Goal: Task Accomplishment & Management: Complete application form

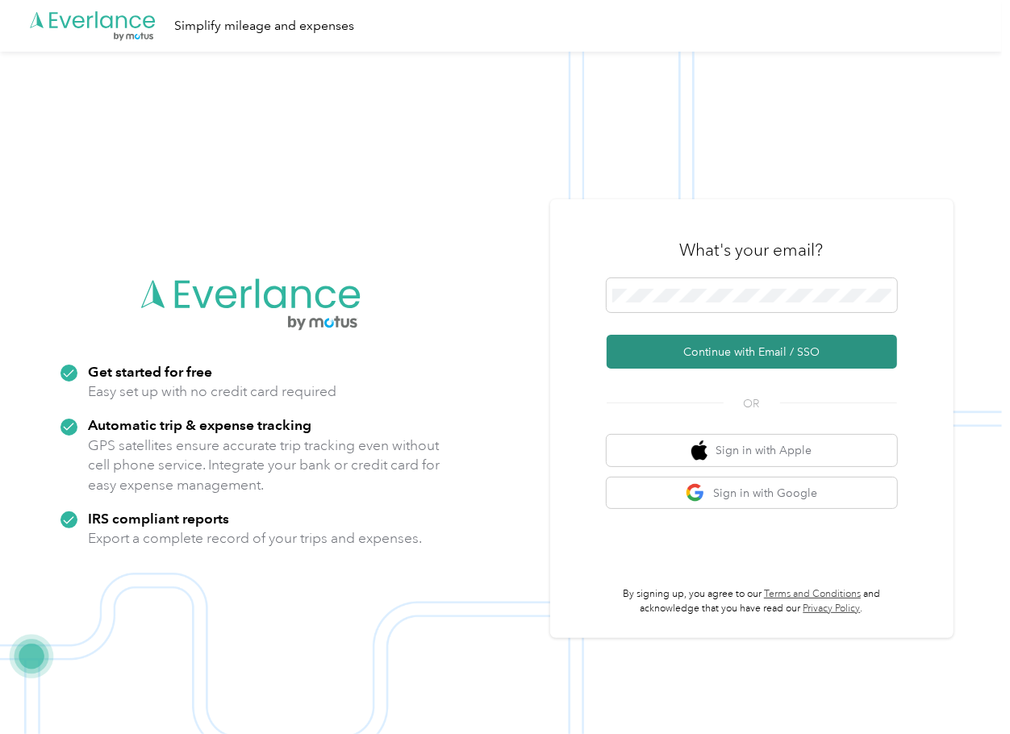
click at [673, 355] on button "Continue with Email / SSO" at bounding box center [752, 352] width 291 height 34
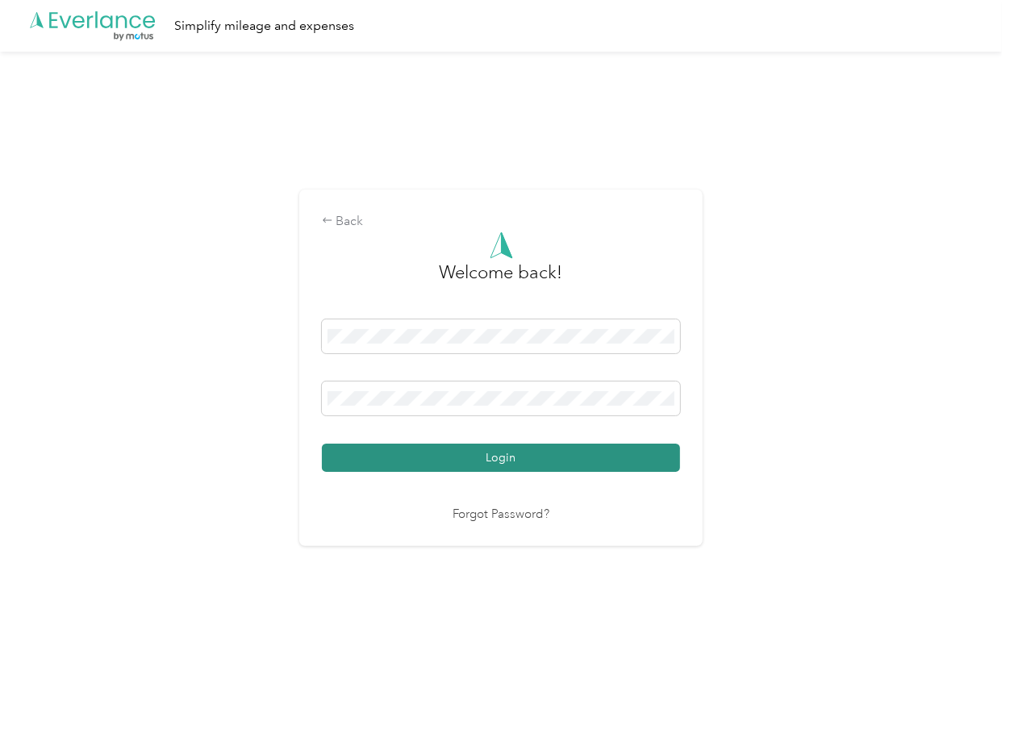
click at [387, 447] on button "Login" at bounding box center [501, 458] width 358 height 28
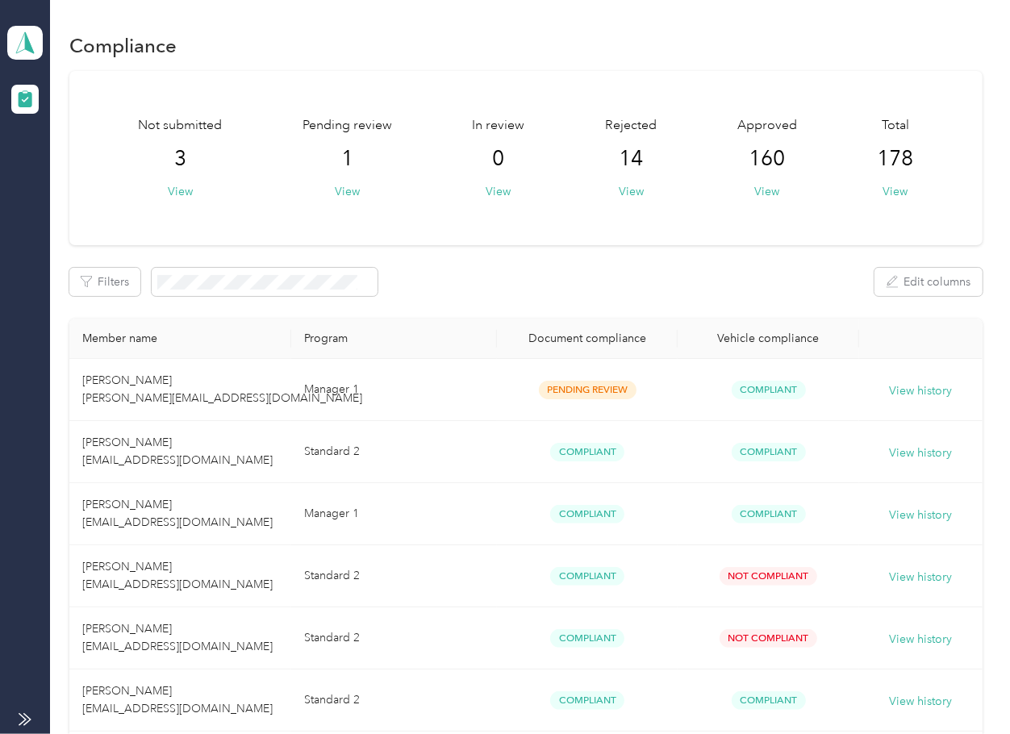
drag, startPoint x: 545, startPoint y: 281, endPoint x: 439, endPoint y: 345, distance: 123.5
click at [545, 281] on div "Filters Edit columns" at bounding box center [525, 282] width 913 height 28
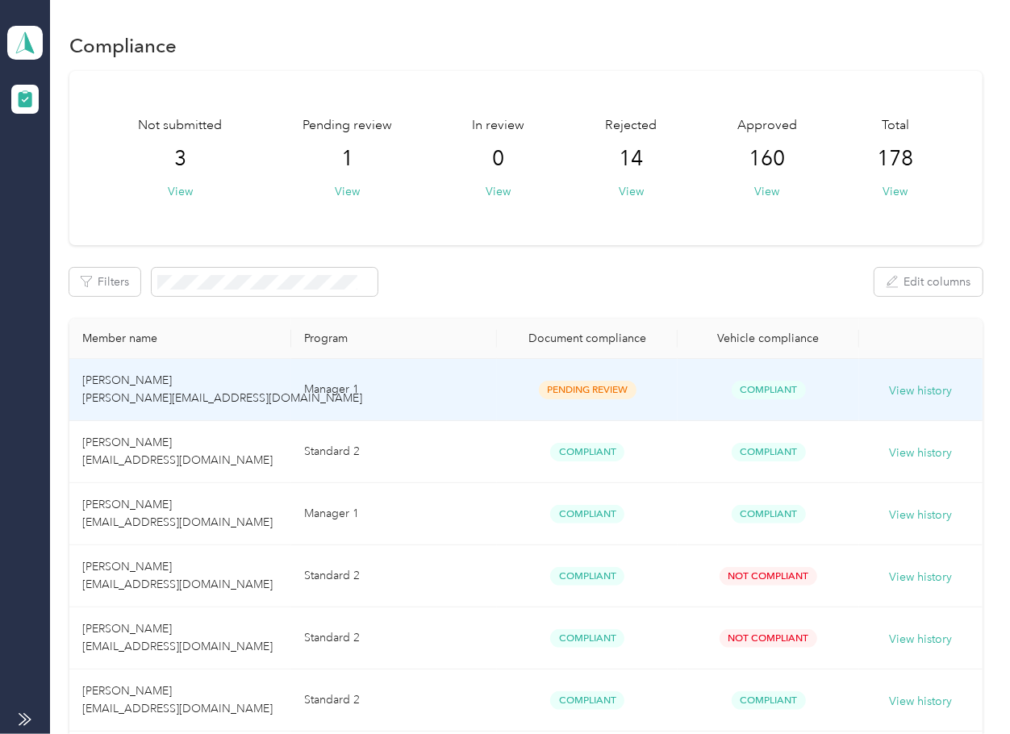
click at [378, 375] on td "Manager 1" at bounding box center [394, 390] width 206 height 62
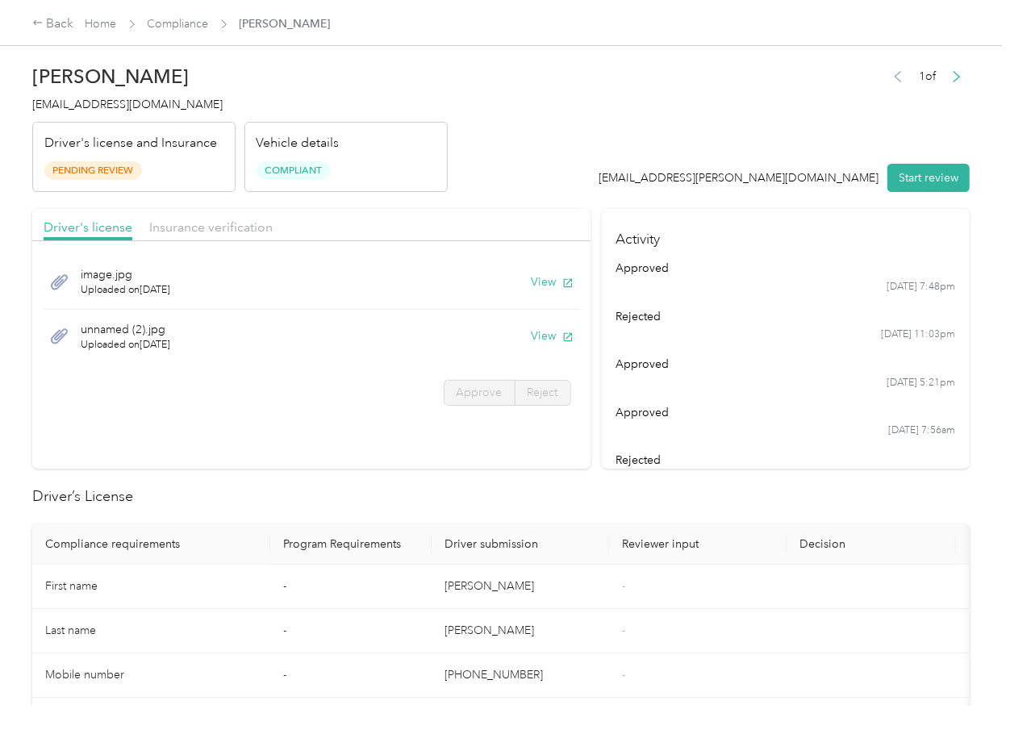
drag, startPoint x: 652, startPoint y: 243, endPoint x: 633, endPoint y: 263, distance: 28.0
click at [652, 243] on h4 "Activity" at bounding box center [786, 234] width 368 height 51
click at [541, 277] on button "View" at bounding box center [553, 282] width 42 height 17
click at [550, 341] on button "View" at bounding box center [553, 336] width 42 height 17
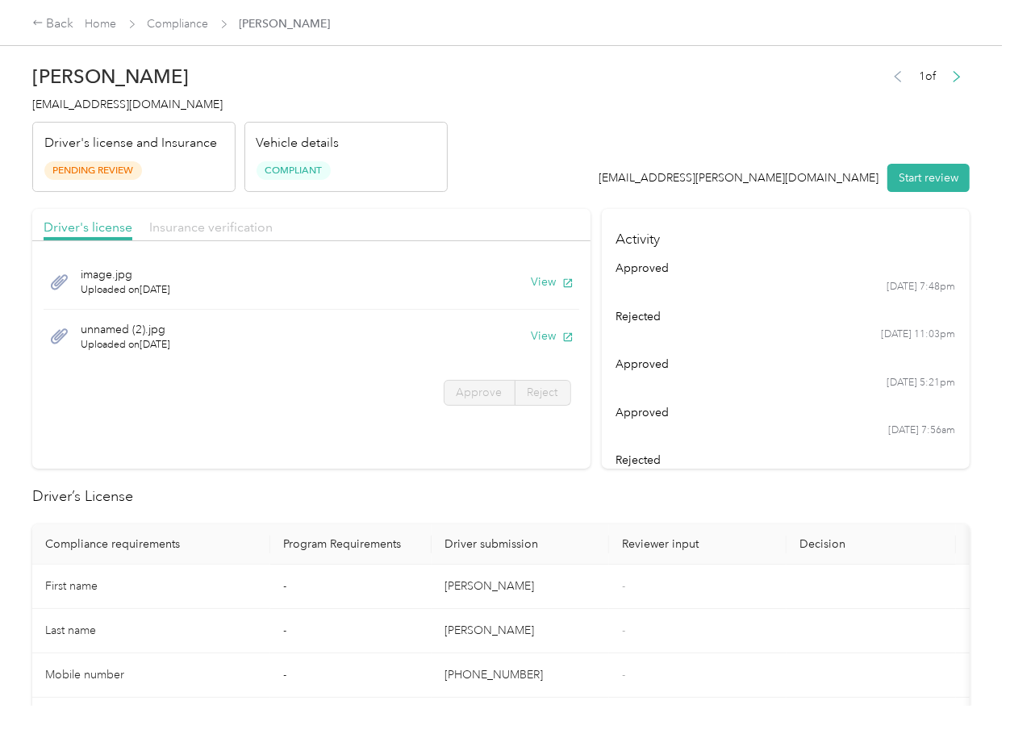
click at [221, 219] on span "Insurance verification" at bounding box center [210, 226] width 123 height 15
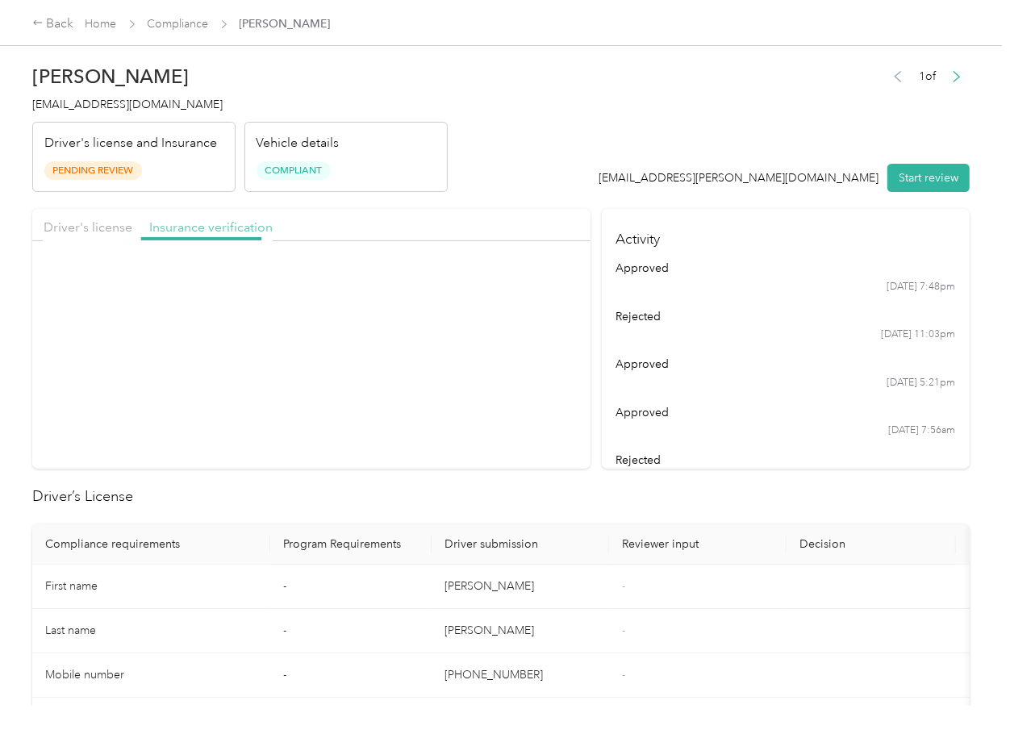
click at [221, 223] on span "Insurance verification" at bounding box center [210, 226] width 123 height 15
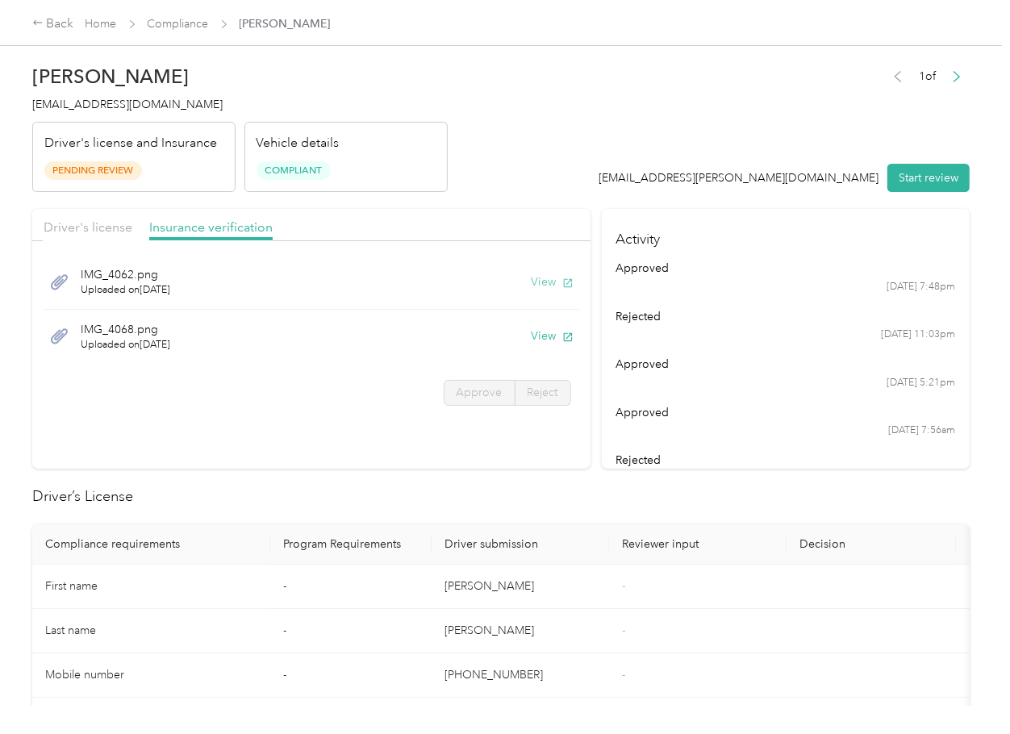
click at [546, 278] on button "View" at bounding box center [553, 282] width 42 height 17
click at [538, 339] on button "View" at bounding box center [553, 336] width 42 height 17
drag, startPoint x: 628, startPoint y: 176, endPoint x: 730, endPoint y: 171, distance: 102.6
click at [629, 175] on header "[PERSON_NAME] [PERSON_NAME][EMAIL_ADDRESS][DOMAIN_NAME] Driver's license and In…" at bounding box center [501, 124] width 938 height 136
click at [933, 158] on div "1 of [EMAIL_ADDRESS][PERSON_NAME][DOMAIN_NAME] Start review" at bounding box center [785, 129] width 371 height 128
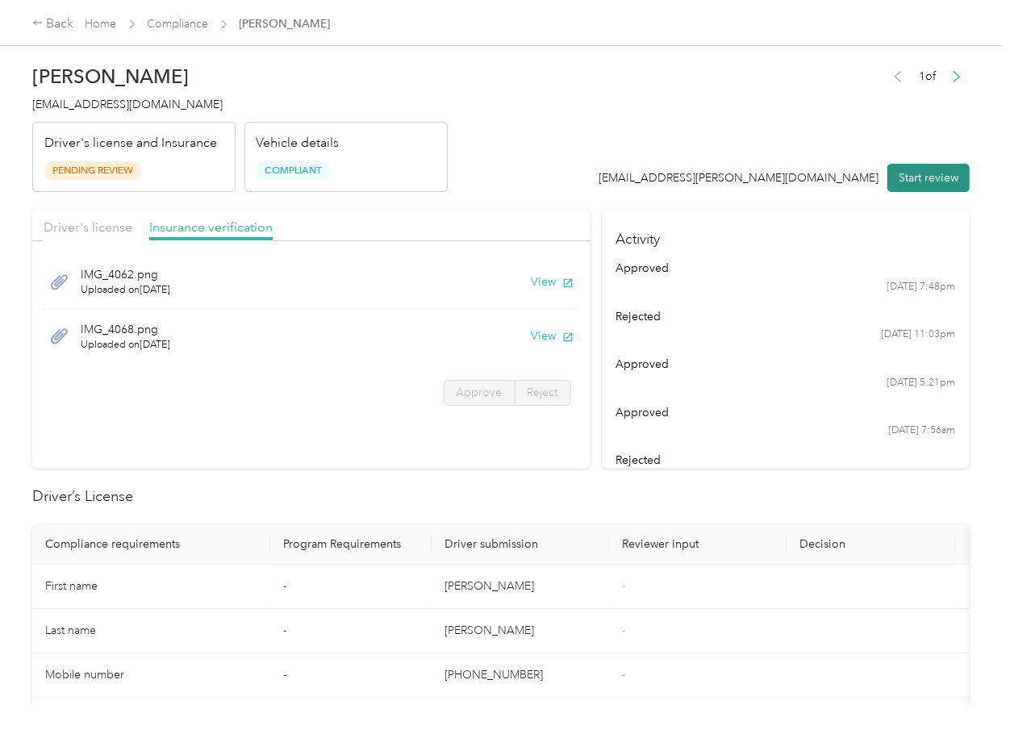
click at [922, 174] on button "Start review" at bounding box center [929, 178] width 82 height 28
click at [97, 224] on span "Driver's license" at bounding box center [88, 226] width 89 height 15
click at [98, 224] on span "Driver's license" at bounding box center [88, 226] width 89 height 15
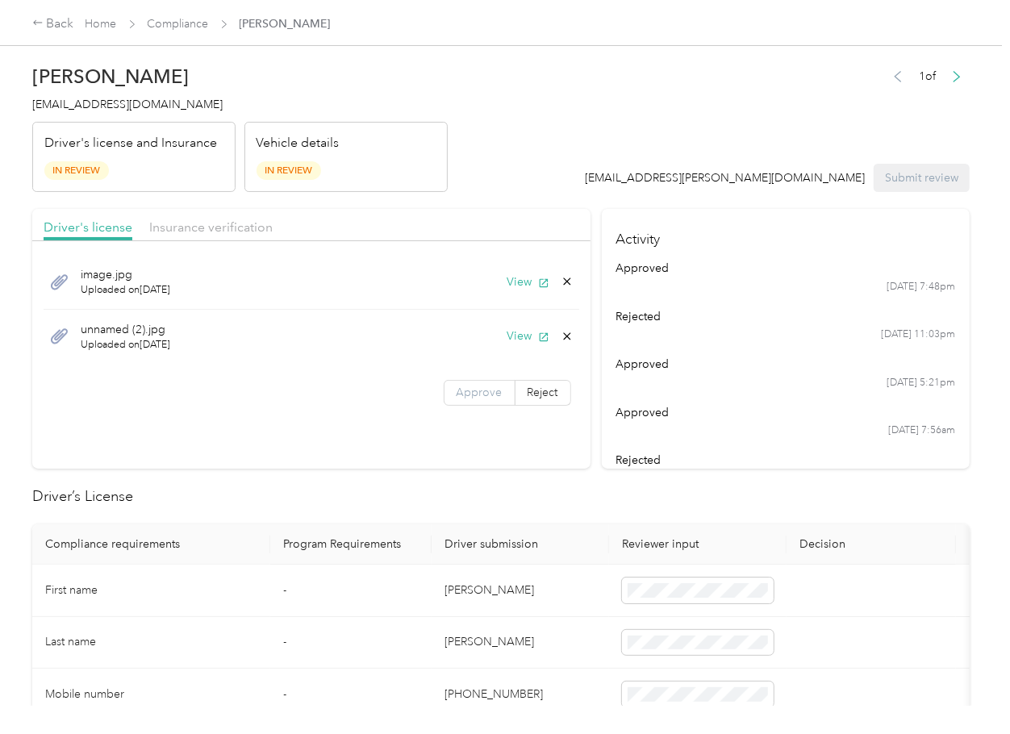
click at [463, 385] on label "Approve" at bounding box center [480, 393] width 72 height 26
click at [262, 231] on span "Insurance verification" at bounding box center [210, 226] width 123 height 15
click at [221, 225] on span "Insurance verification" at bounding box center [210, 226] width 123 height 15
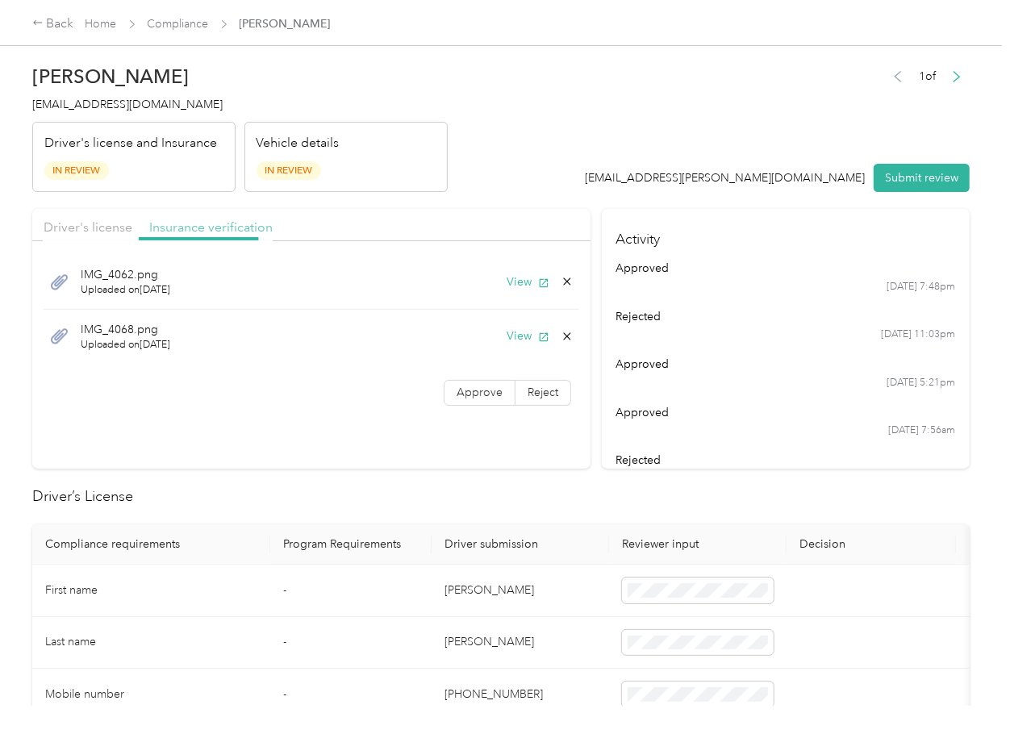
click at [221, 225] on span "Insurance verification" at bounding box center [210, 226] width 123 height 15
click at [491, 403] on label "Approve" at bounding box center [480, 393] width 72 height 26
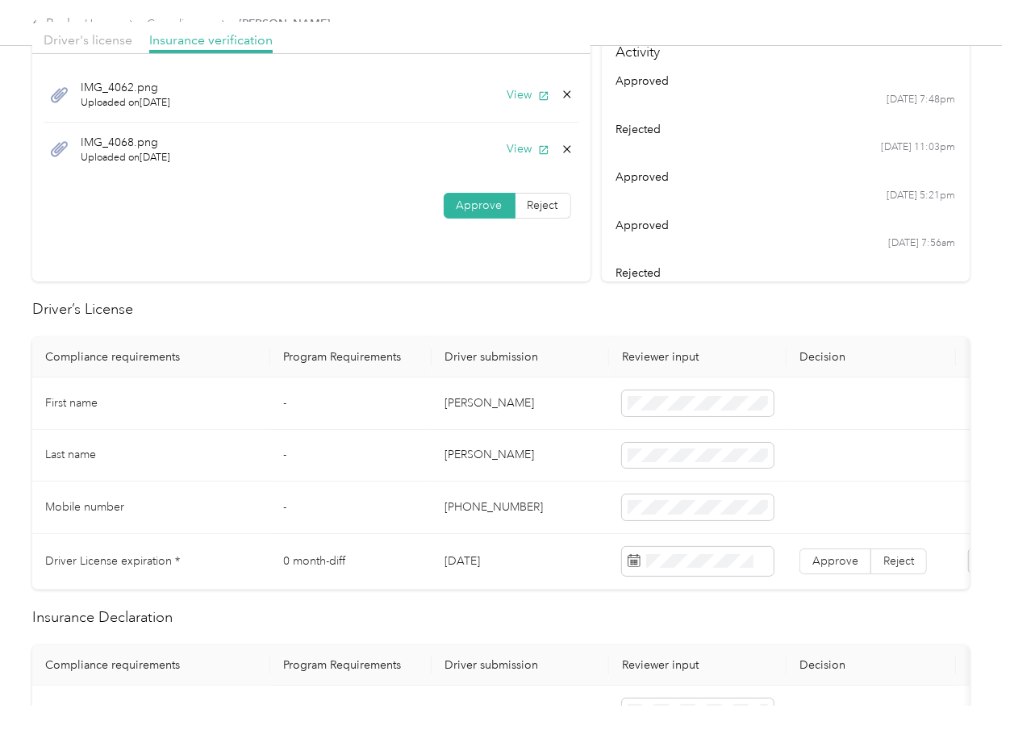
scroll to position [323, 0]
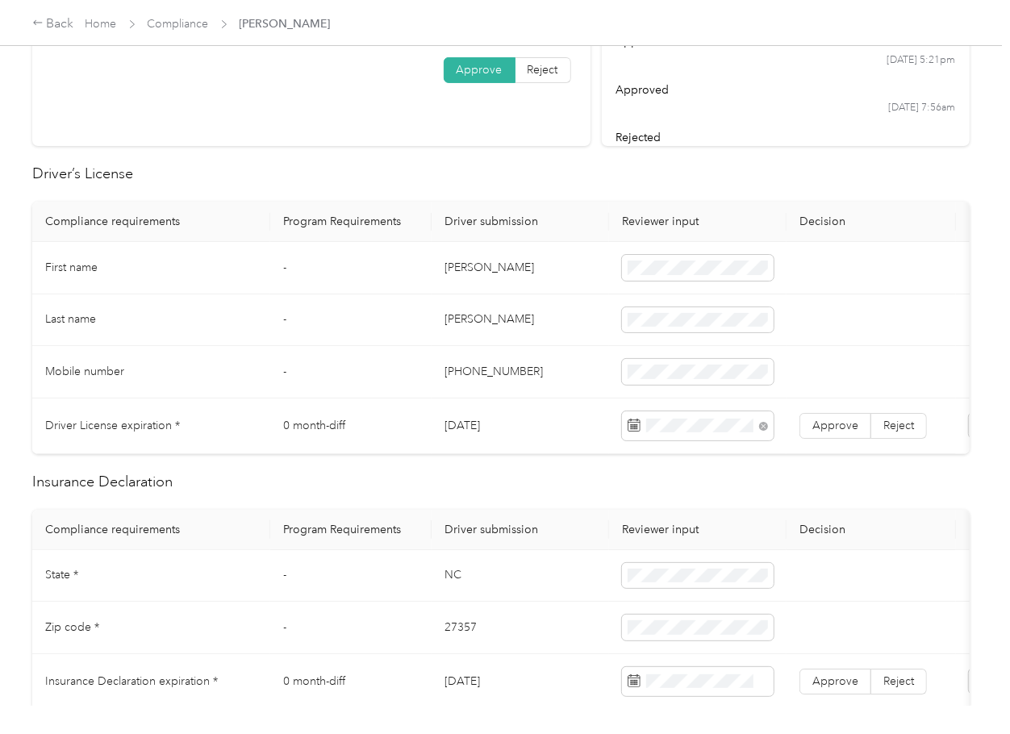
click at [834, 437] on label "Approve" at bounding box center [836, 426] width 72 height 26
click at [609, 493] on h2 "Insurance Declaration" at bounding box center [501, 482] width 938 height 22
